Goal: Task Accomplishment & Management: Use online tool/utility

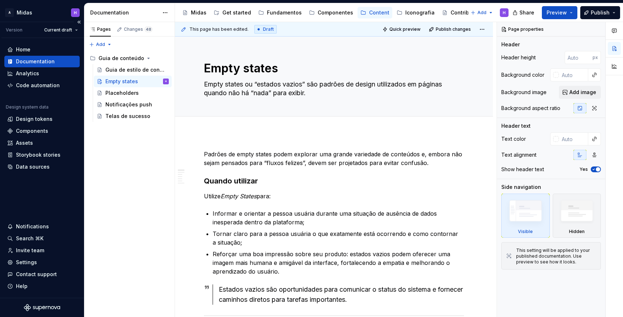
type textarea "*"
click at [41, 139] on div "Assets" at bounding box center [41, 143] width 75 height 12
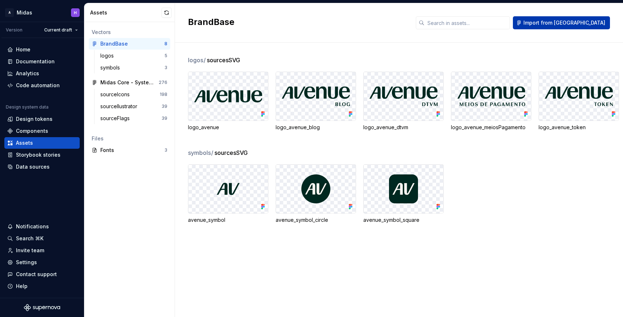
click at [578, 22] on span "Import from [GEOGRAPHIC_DATA]" at bounding box center [564, 22] width 82 height 7
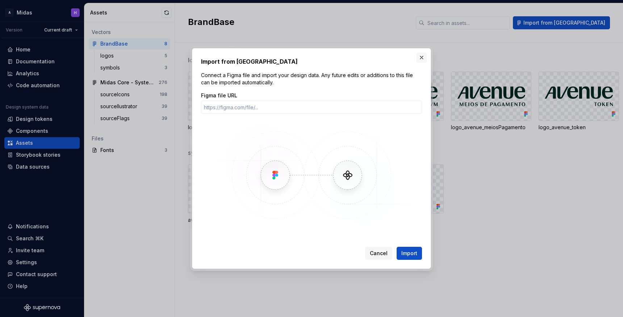
click at [420, 55] on button "button" at bounding box center [421, 57] width 10 height 10
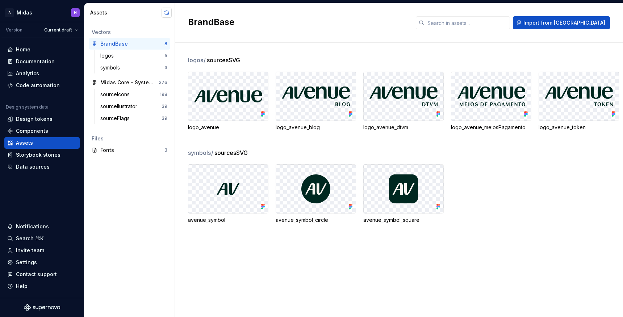
click at [166, 14] on button "button" at bounding box center [166, 13] width 10 height 10
click at [123, 85] on div "Midas Core - SystemIcons v2" at bounding box center [127, 82] width 54 height 7
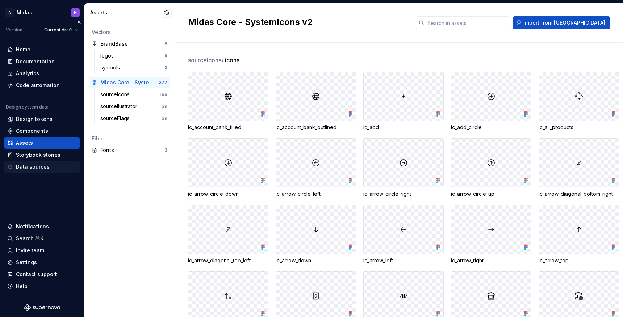
click at [39, 167] on div "Data sources" at bounding box center [33, 166] width 34 height 7
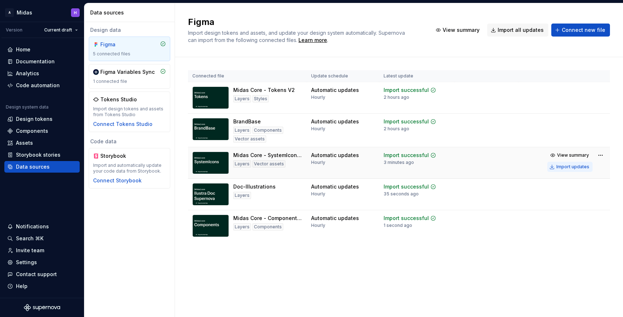
click at [573, 169] on div "Import updates" at bounding box center [572, 167] width 33 height 6
